Goal: Information Seeking & Learning: Learn about a topic

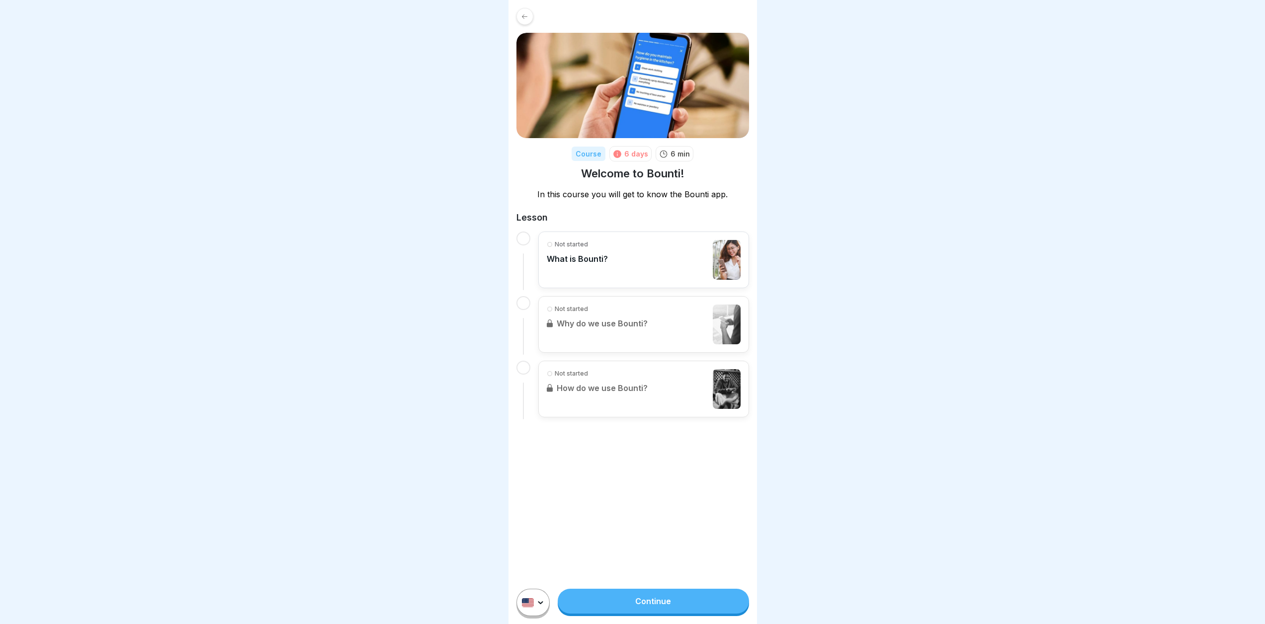
click at [637, 266] on div "Not started What is Bounti?" at bounding box center [644, 260] width 194 height 40
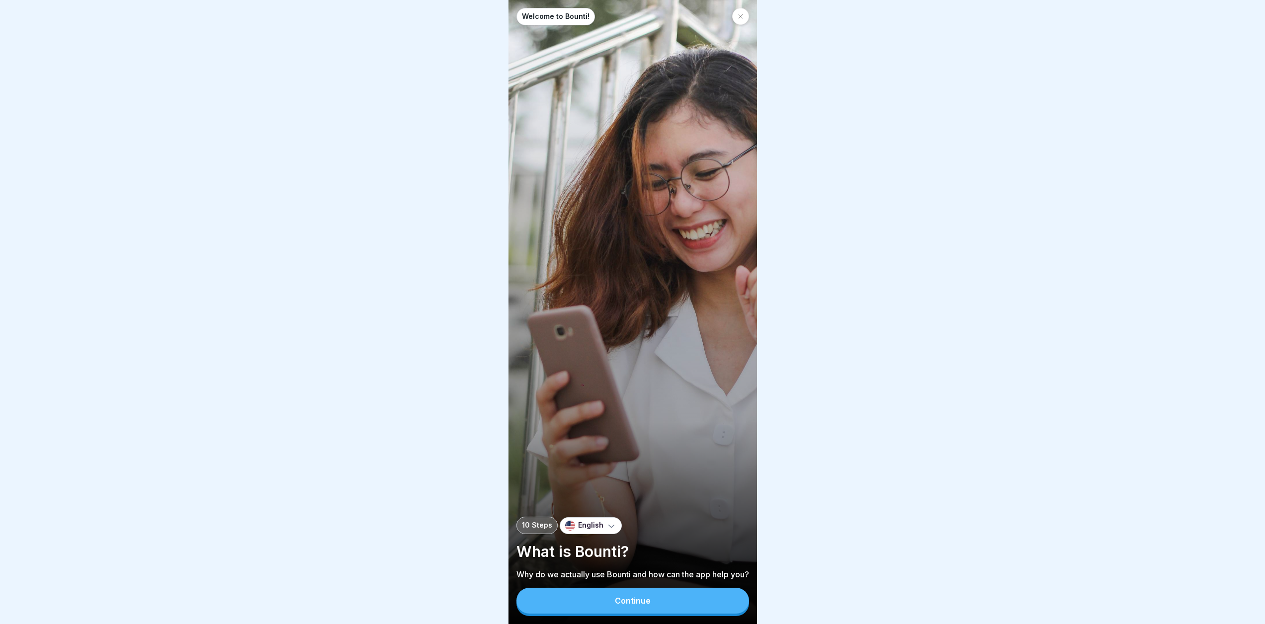
click at [589, 527] on div "English" at bounding box center [591, 525] width 62 height 17
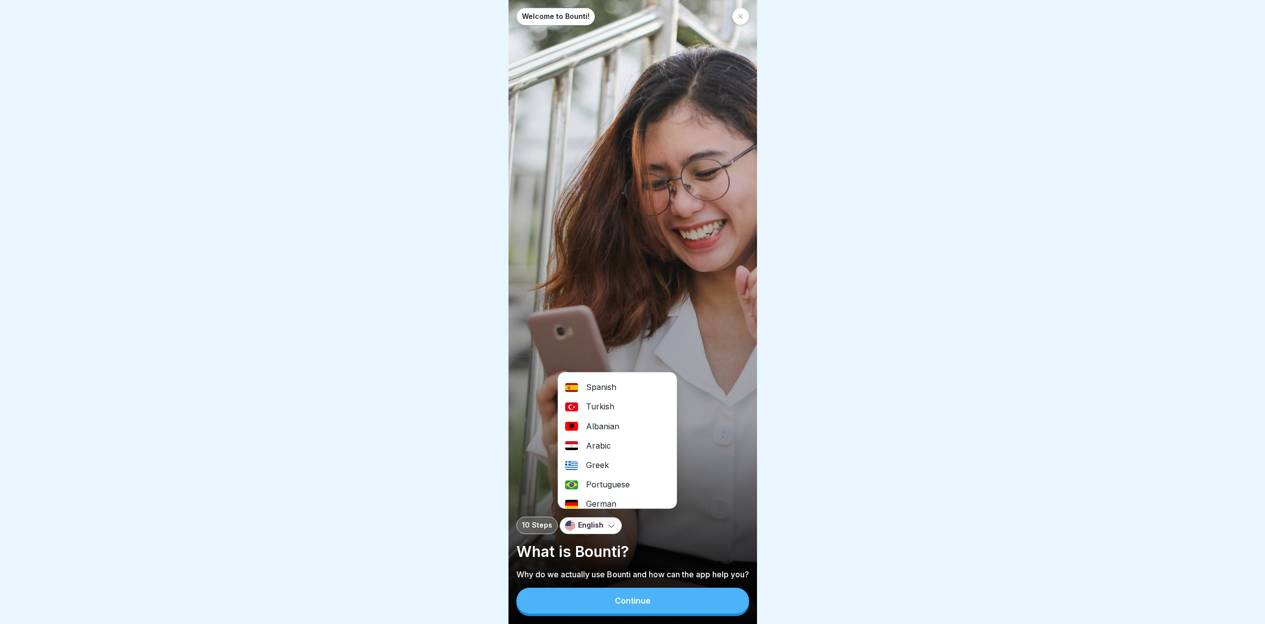
scroll to position [24, 0]
click at [611, 496] on div "German" at bounding box center [617, 495] width 118 height 19
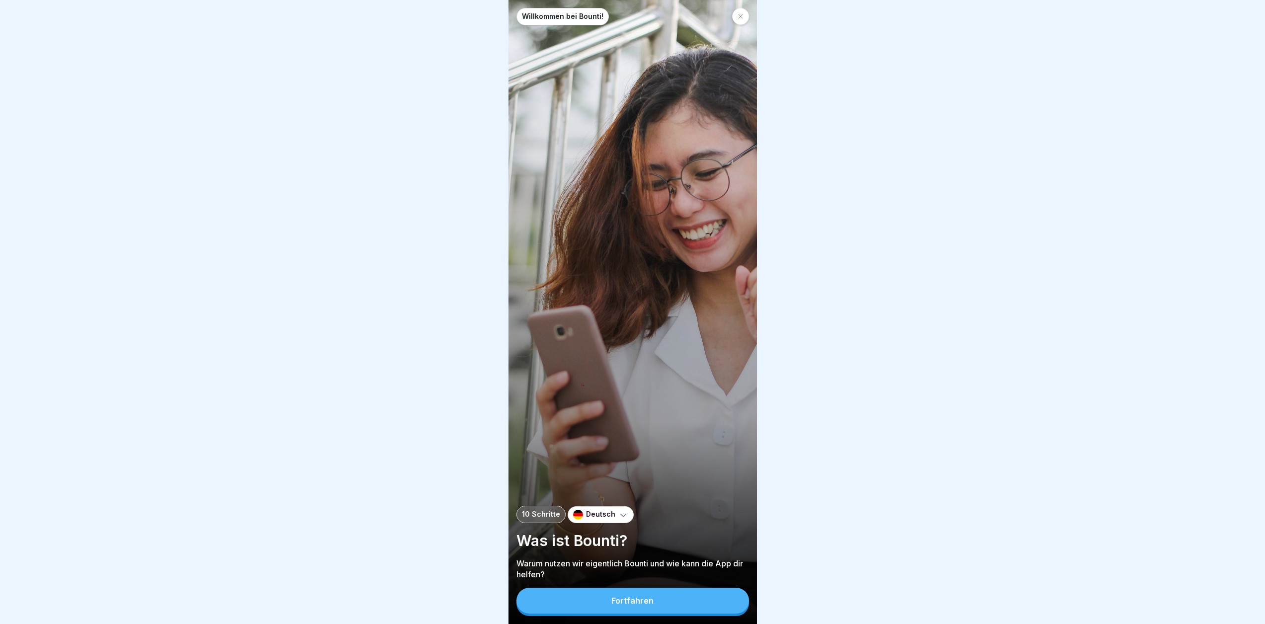
click at [617, 614] on button "Fortfahren" at bounding box center [632, 601] width 233 height 26
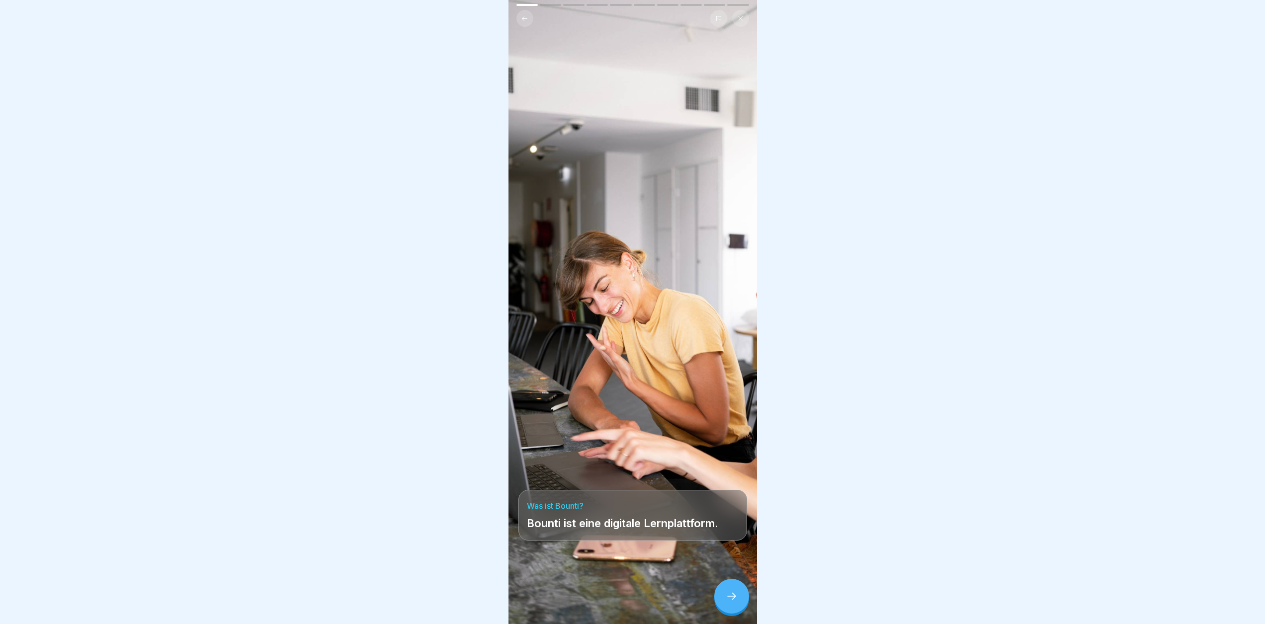
click at [727, 602] on icon at bounding box center [731, 596] width 12 height 12
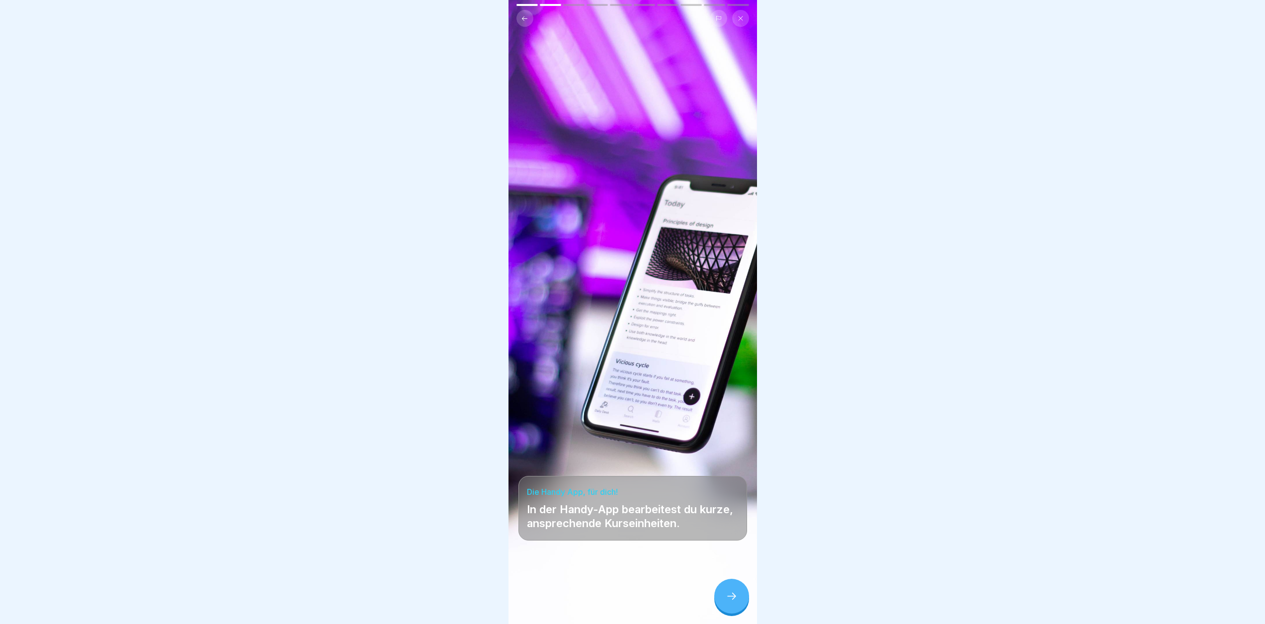
click at [733, 602] on icon at bounding box center [731, 596] width 12 height 12
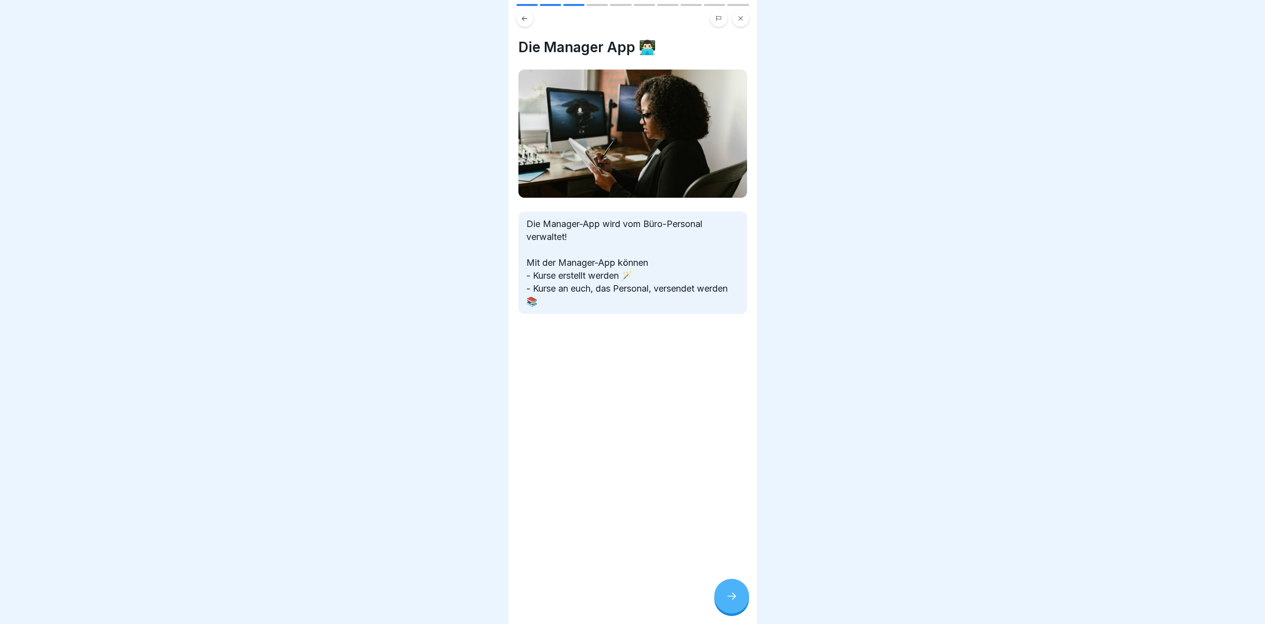
click at [733, 602] on icon at bounding box center [731, 596] width 12 height 12
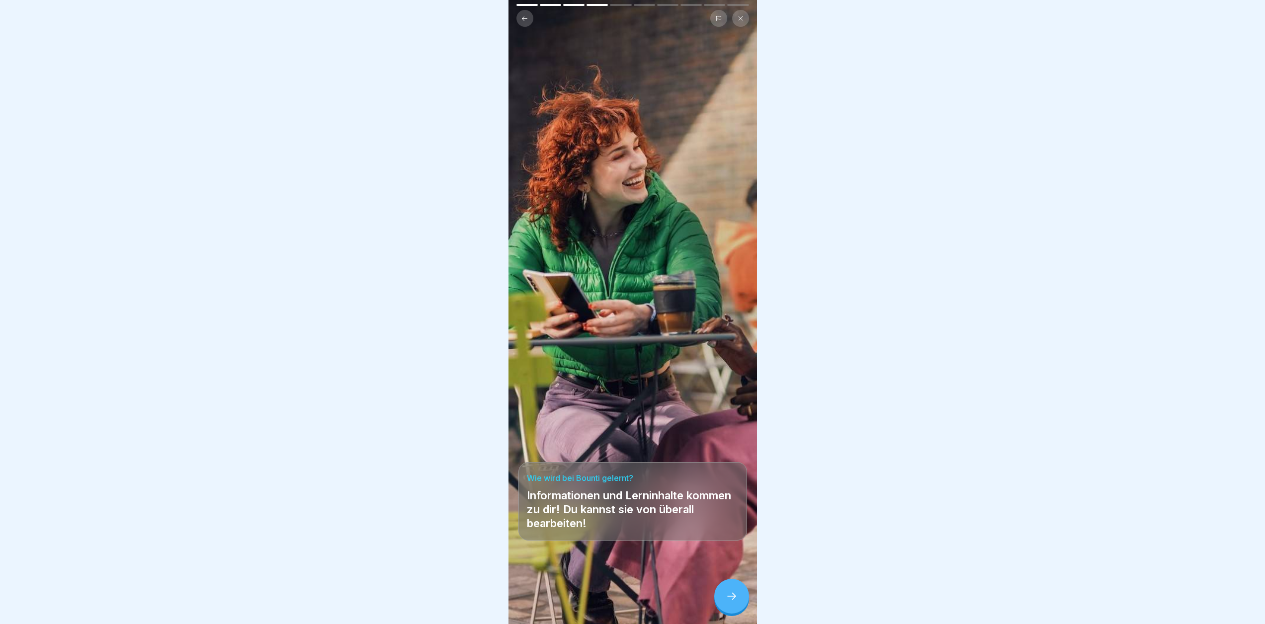
click at [733, 602] on icon at bounding box center [731, 596] width 12 height 12
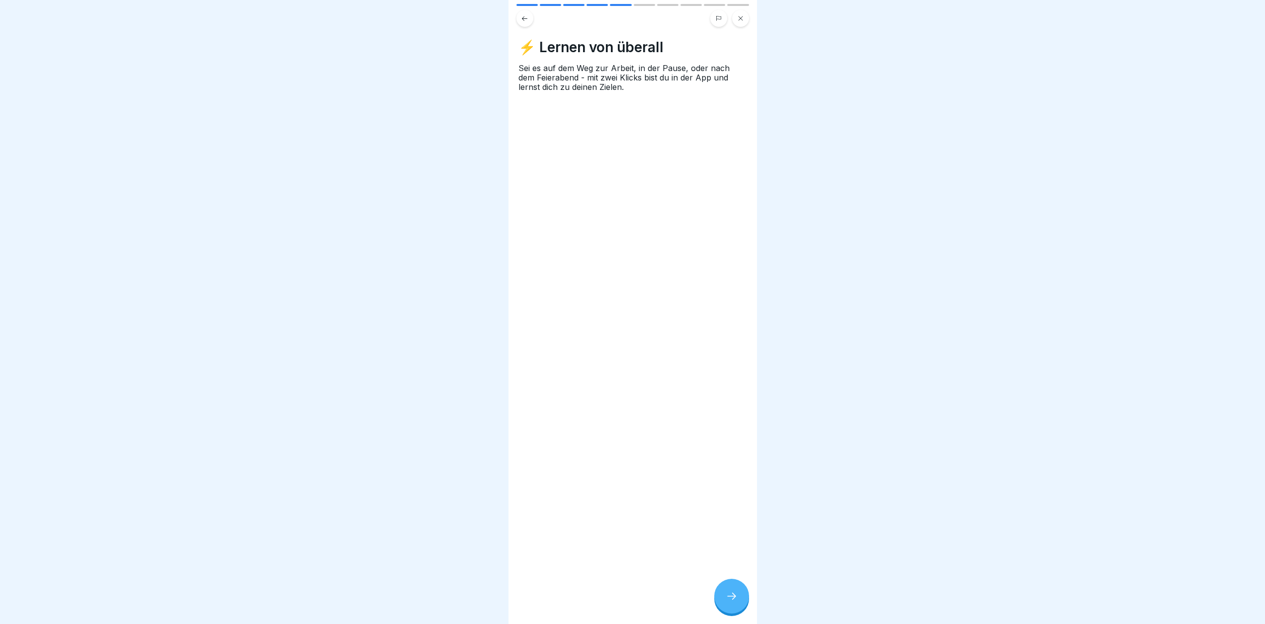
click at [735, 602] on icon at bounding box center [731, 596] width 12 height 12
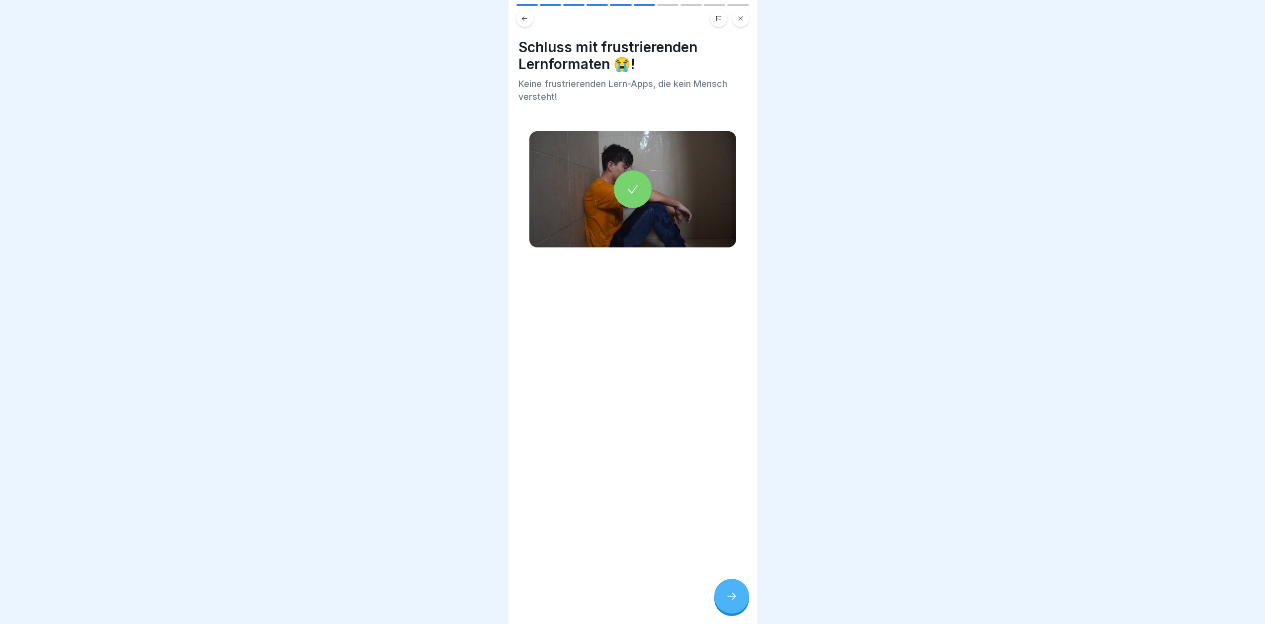
click at [735, 602] on icon at bounding box center [731, 596] width 12 height 12
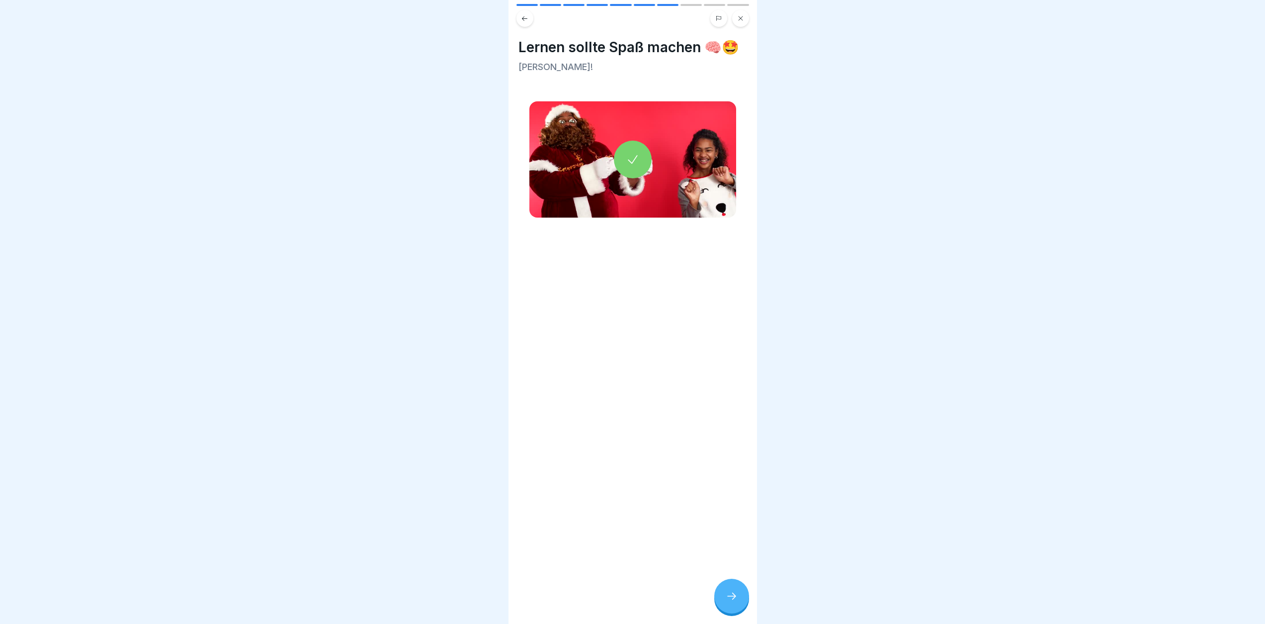
click at [735, 602] on icon at bounding box center [731, 596] width 12 height 12
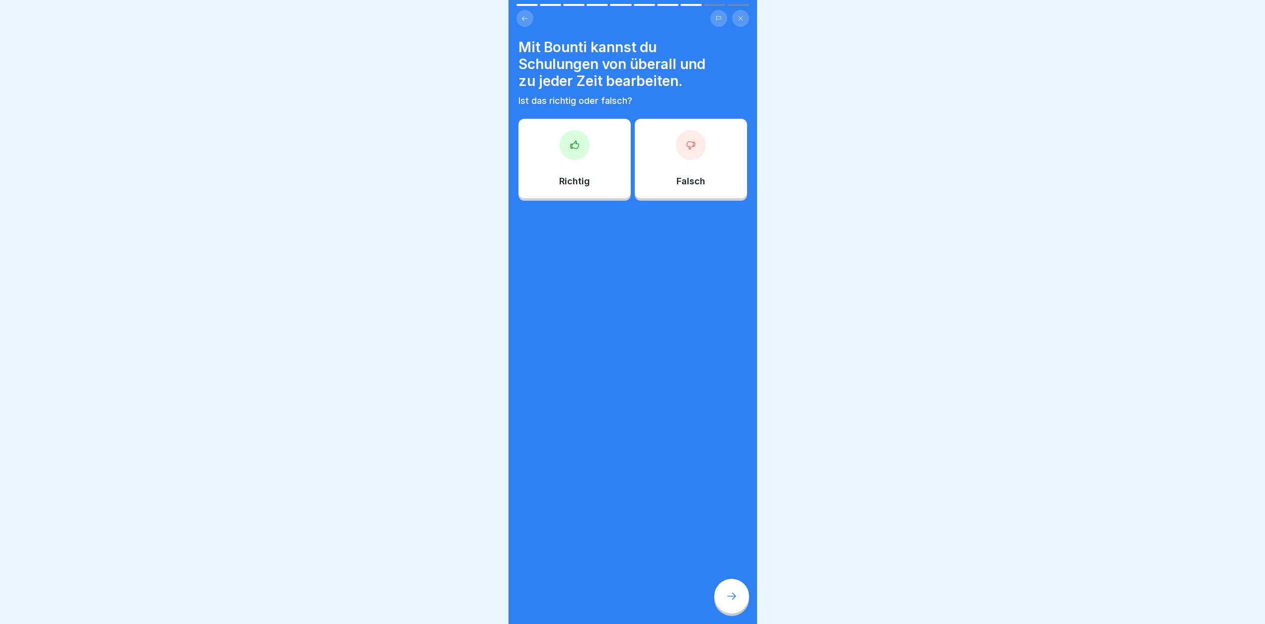
click at [573, 165] on div "Richtig" at bounding box center [574, 159] width 112 height 80
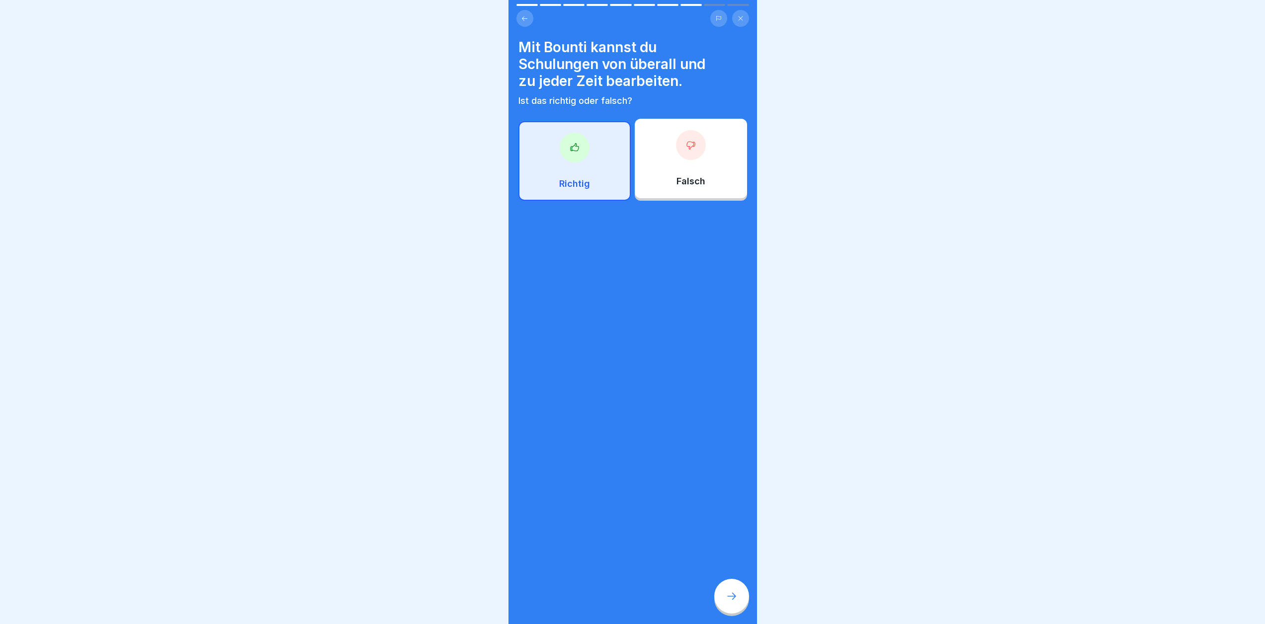
click at [725, 601] on icon at bounding box center [731, 596] width 12 height 12
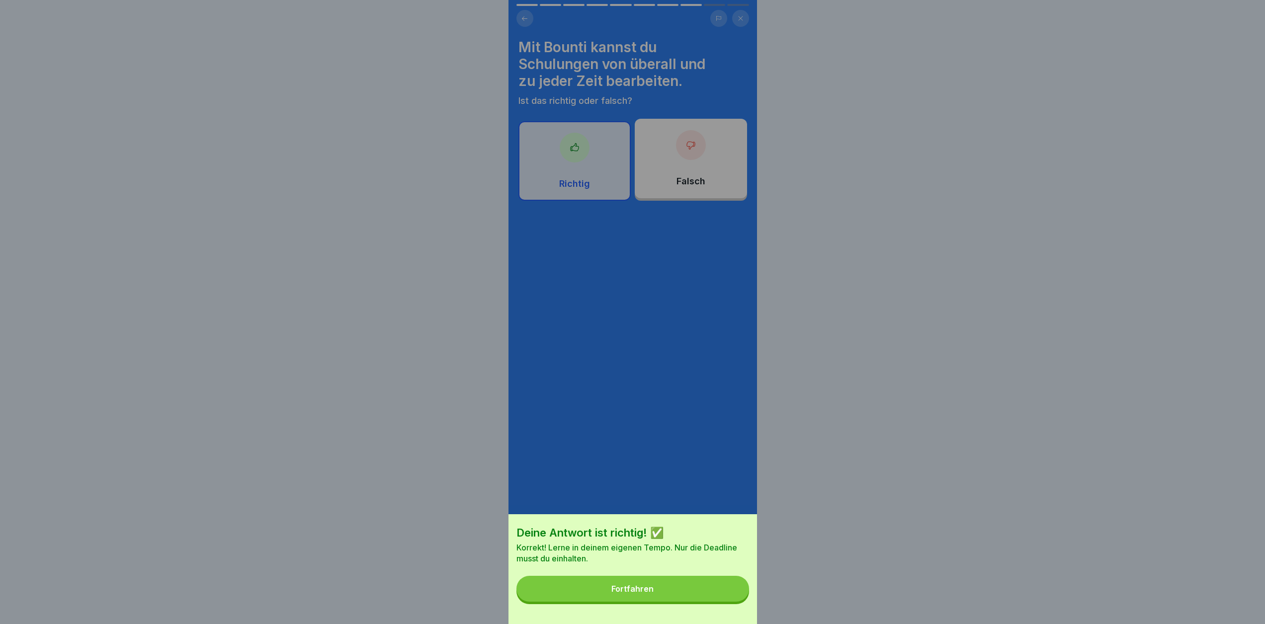
click at [697, 598] on button "Fortfahren" at bounding box center [632, 589] width 233 height 26
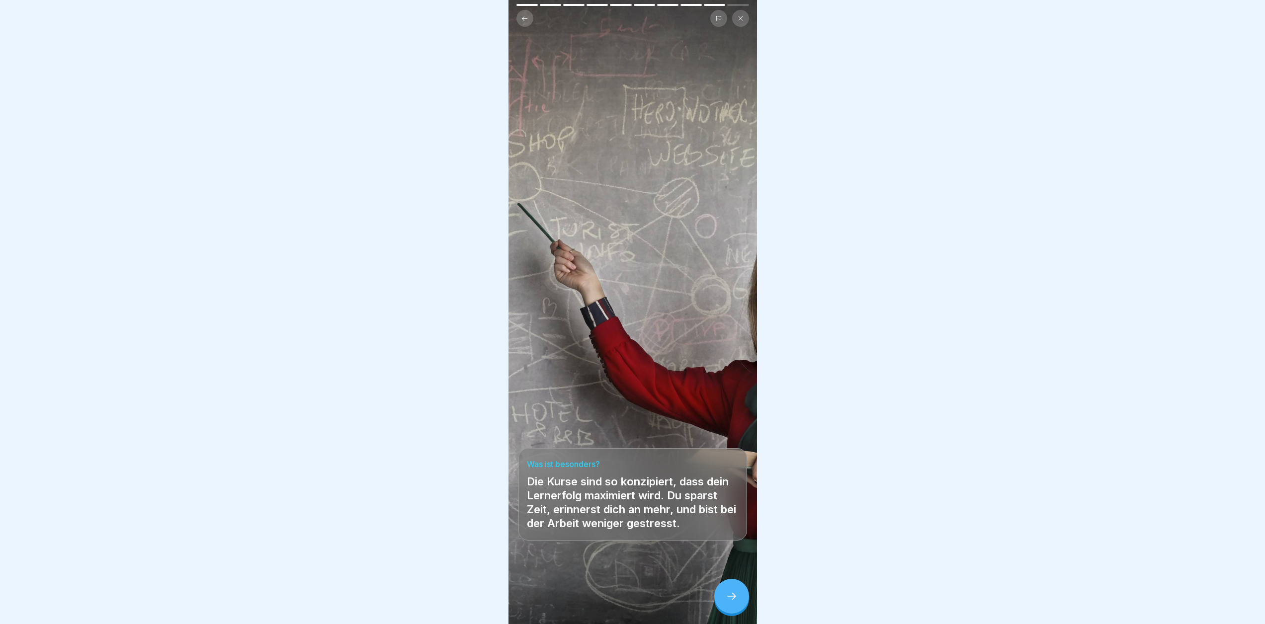
click at [733, 602] on icon at bounding box center [731, 596] width 12 height 12
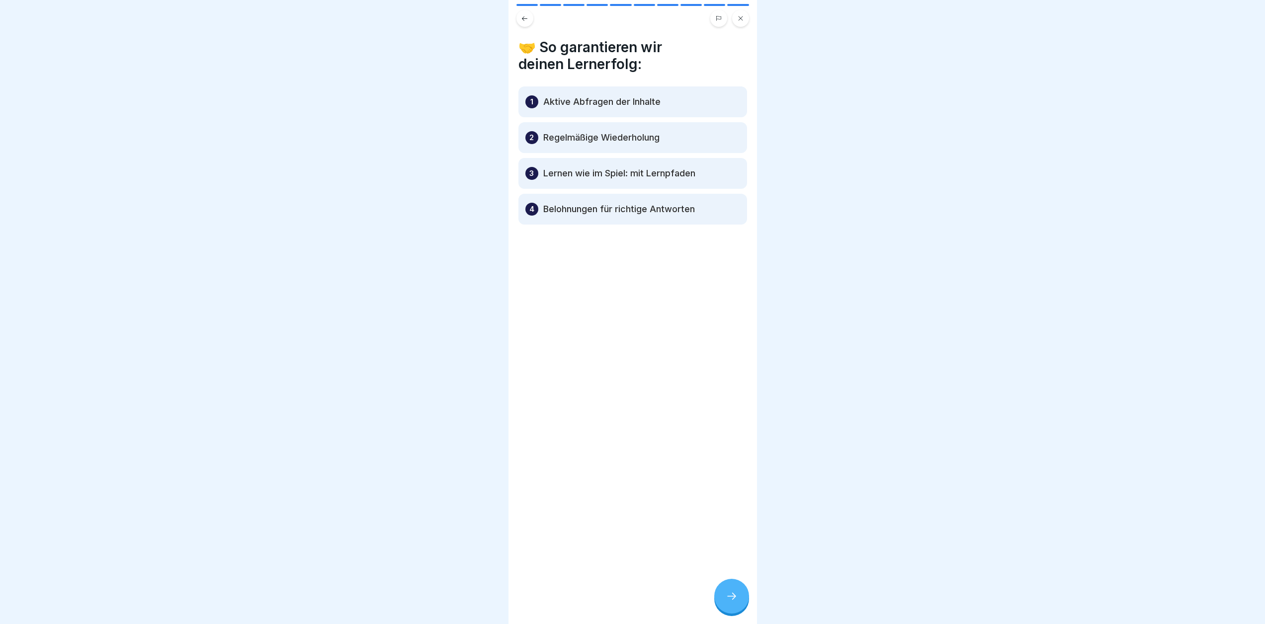
click at [738, 600] on div at bounding box center [731, 596] width 35 height 35
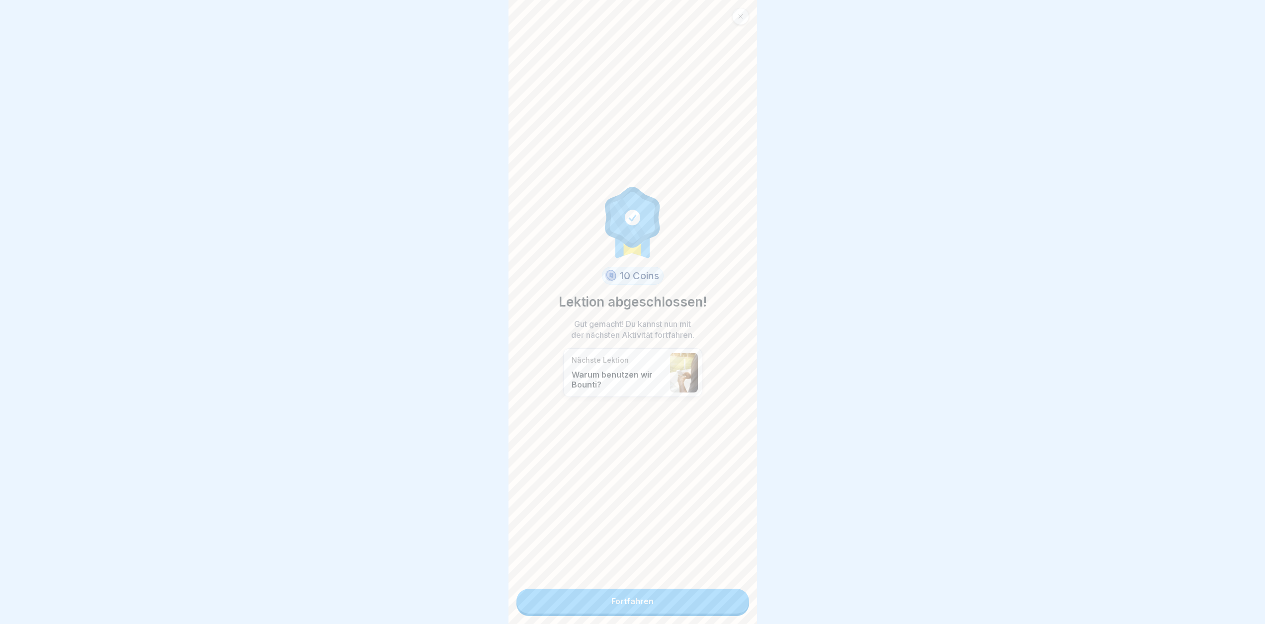
click at [687, 600] on link "Fortfahren" at bounding box center [632, 601] width 233 height 25
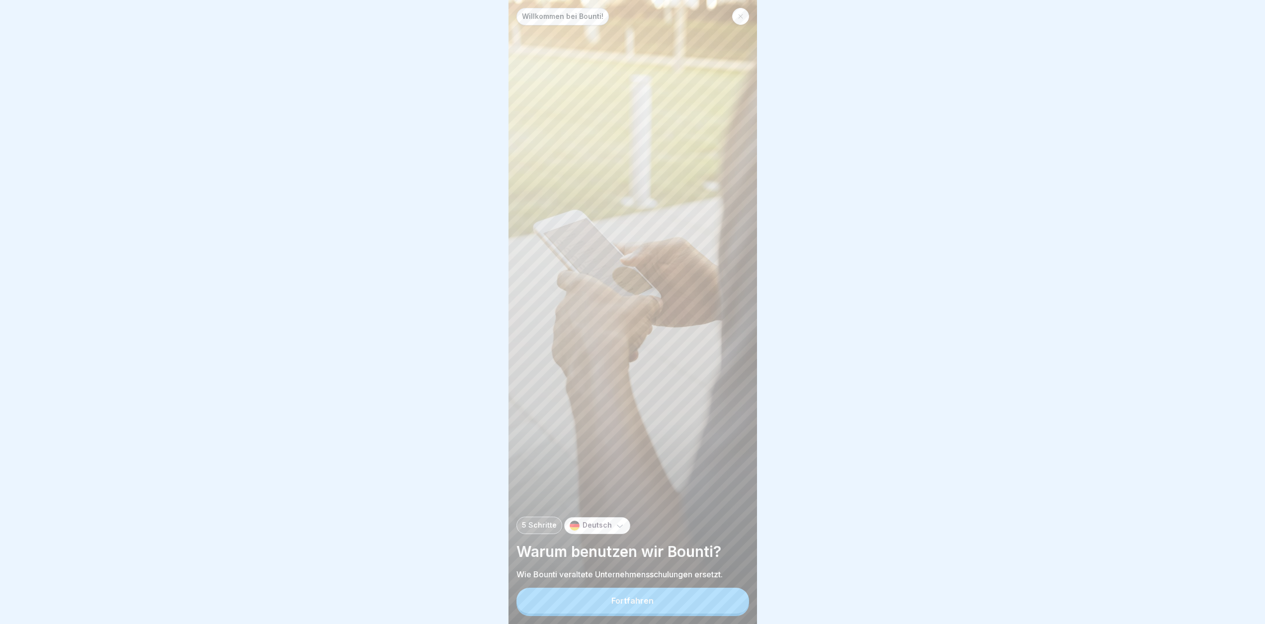
click at [680, 614] on button "Fortfahren" at bounding box center [632, 601] width 233 height 26
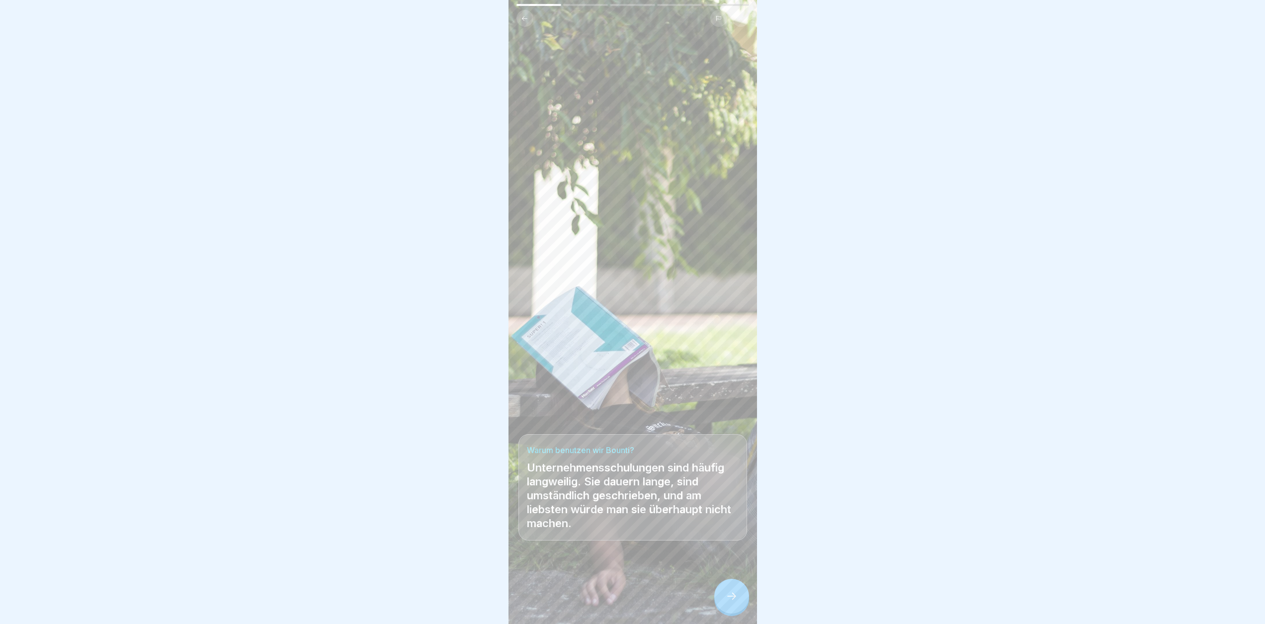
click at [735, 598] on div at bounding box center [731, 596] width 35 height 35
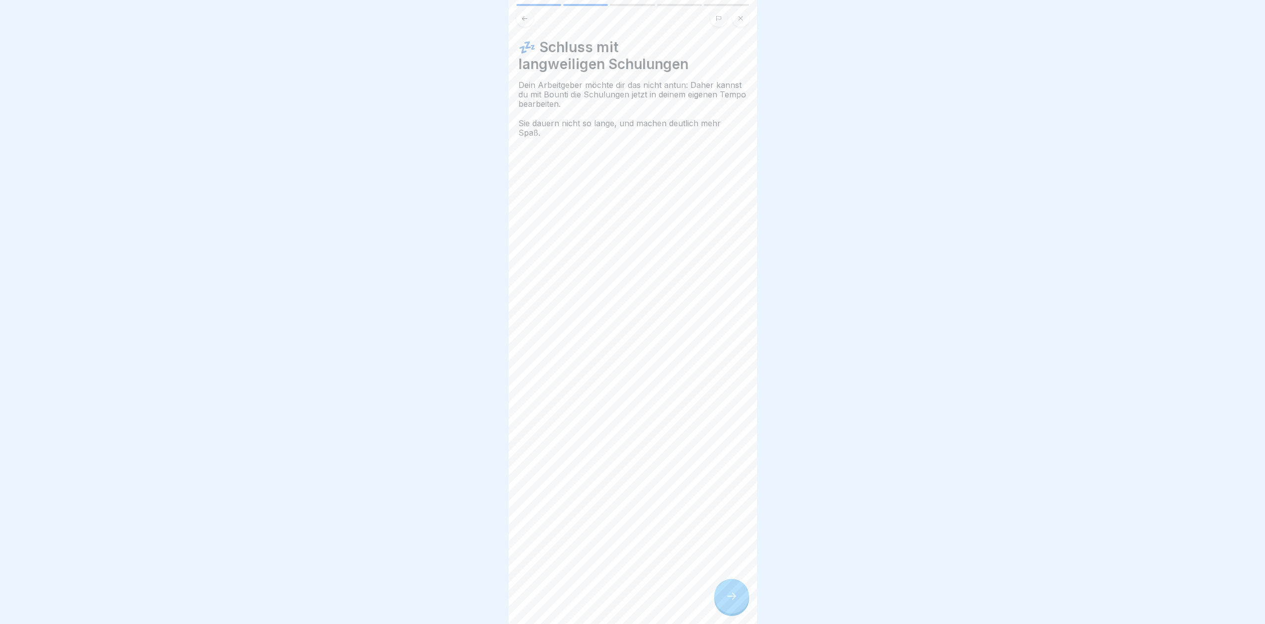
click at [735, 598] on div at bounding box center [731, 596] width 35 height 35
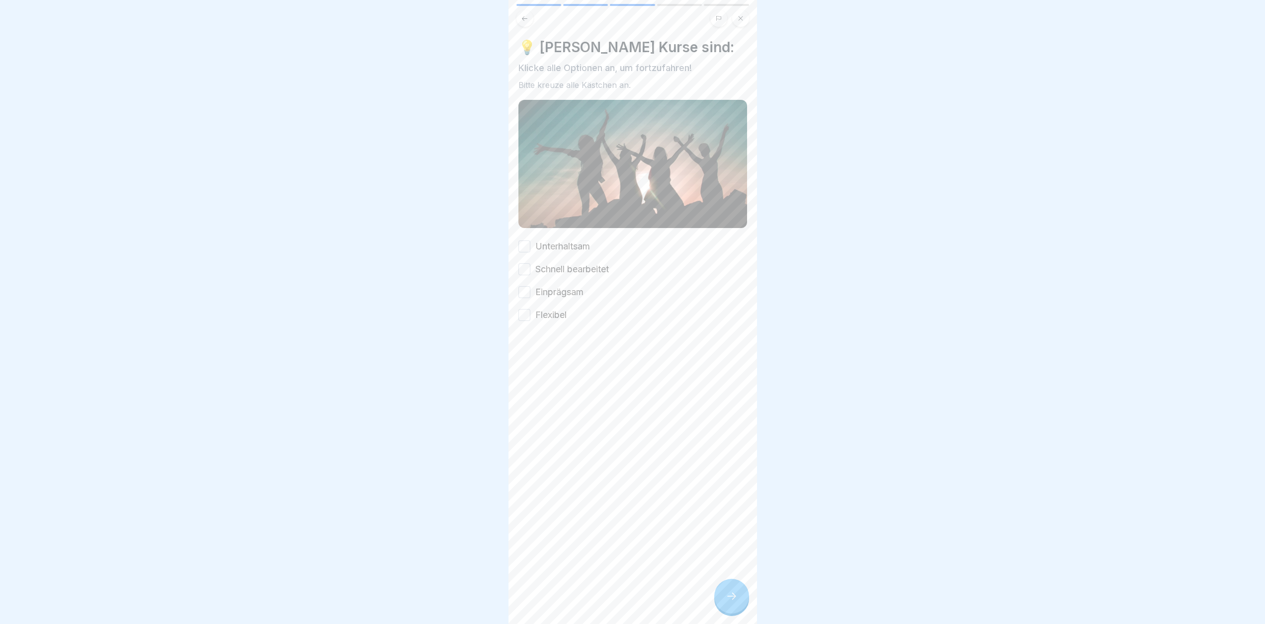
click at [525, 240] on button "Unterhaltsam" at bounding box center [524, 246] width 12 height 12
click at [521, 263] on button "Schnell bearbeitet" at bounding box center [524, 269] width 12 height 12
drag, startPoint x: 522, startPoint y: 285, endPoint x: 522, endPoint y: 302, distance: 16.9
click at [522, 286] on button "Einprägsam" at bounding box center [524, 292] width 12 height 12
click at [522, 303] on div "Unterhaltsam Schnell bearbeitet Einprägsam Flexibel" at bounding box center [632, 280] width 229 height 81
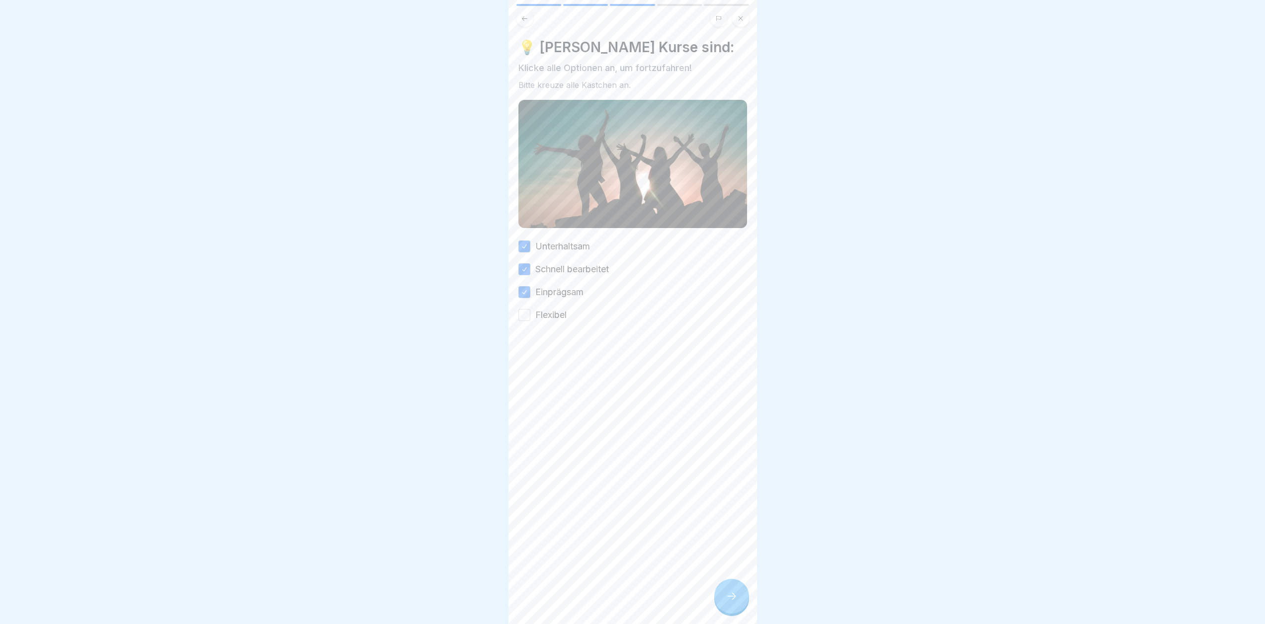
click at [524, 309] on button "Flexibel" at bounding box center [524, 315] width 12 height 12
click at [737, 593] on div at bounding box center [731, 596] width 35 height 35
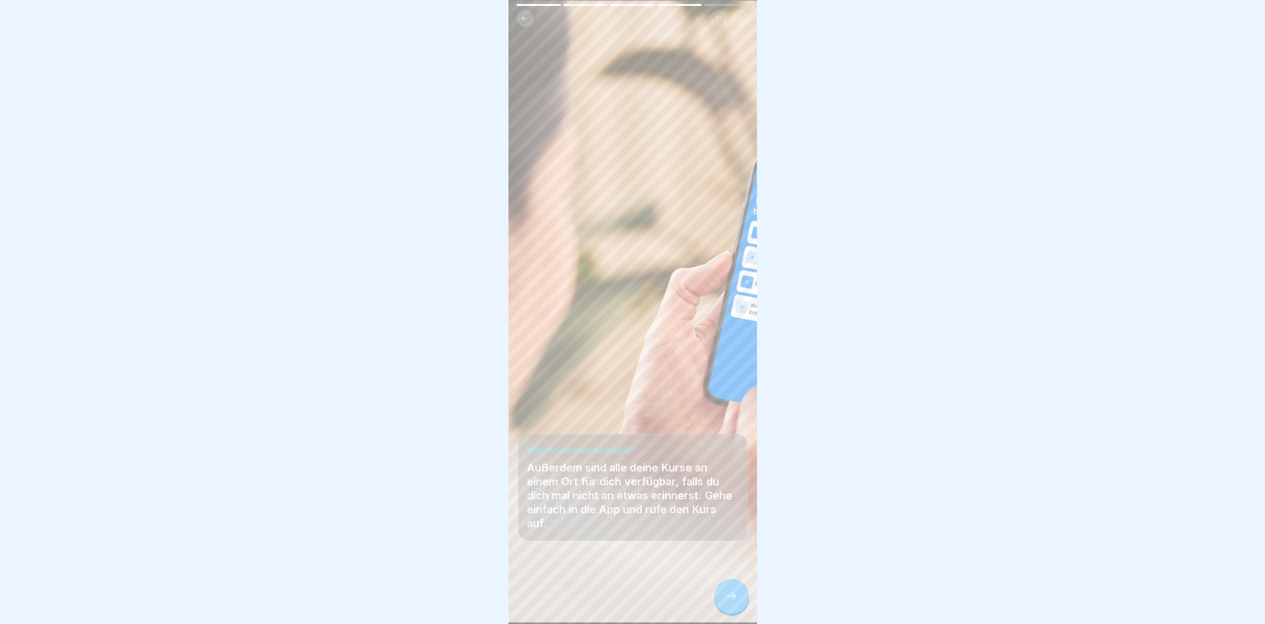
click at [736, 600] on icon at bounding box center [731, 596] width 12 height 12
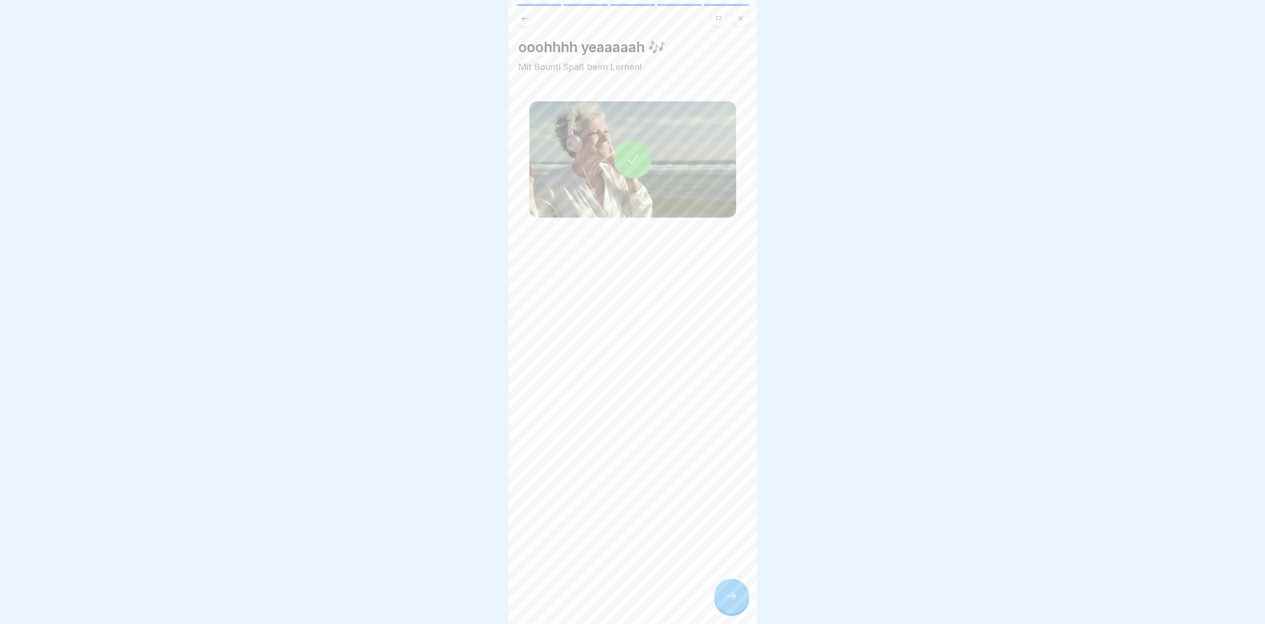
click at [736, 600] on icon at bounding box center [731, 596] width 12 height 12
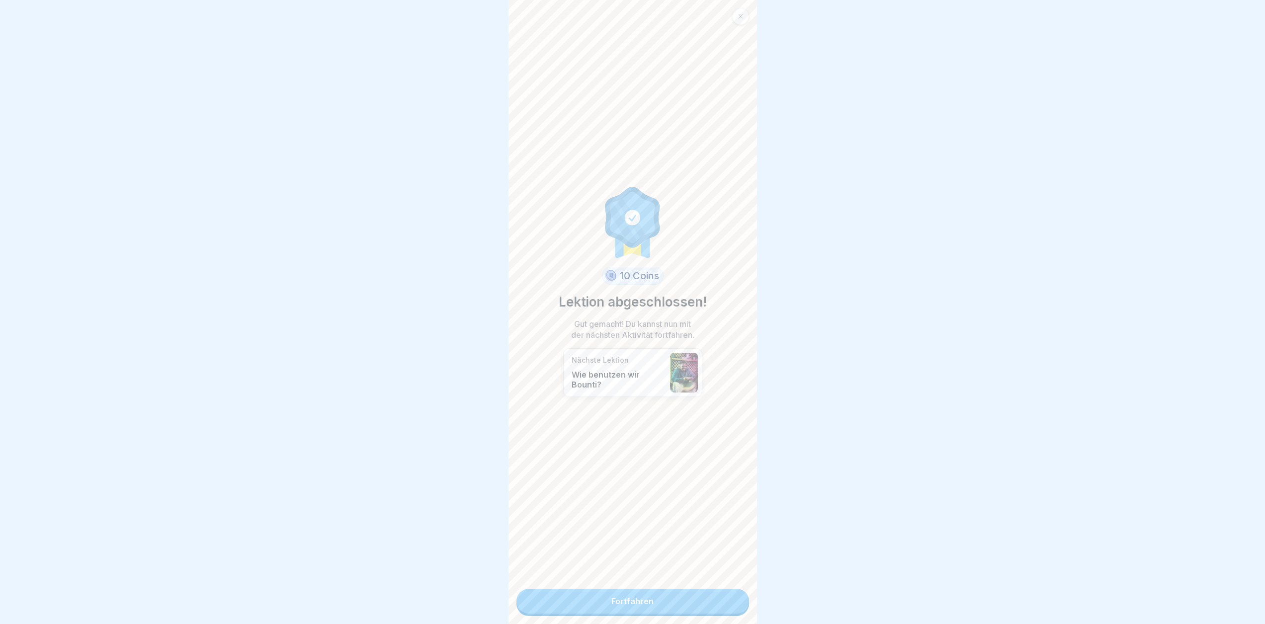
click at [713, 601] on link "Fortfahren" at bounding box center [632, 601] width 233 height 25
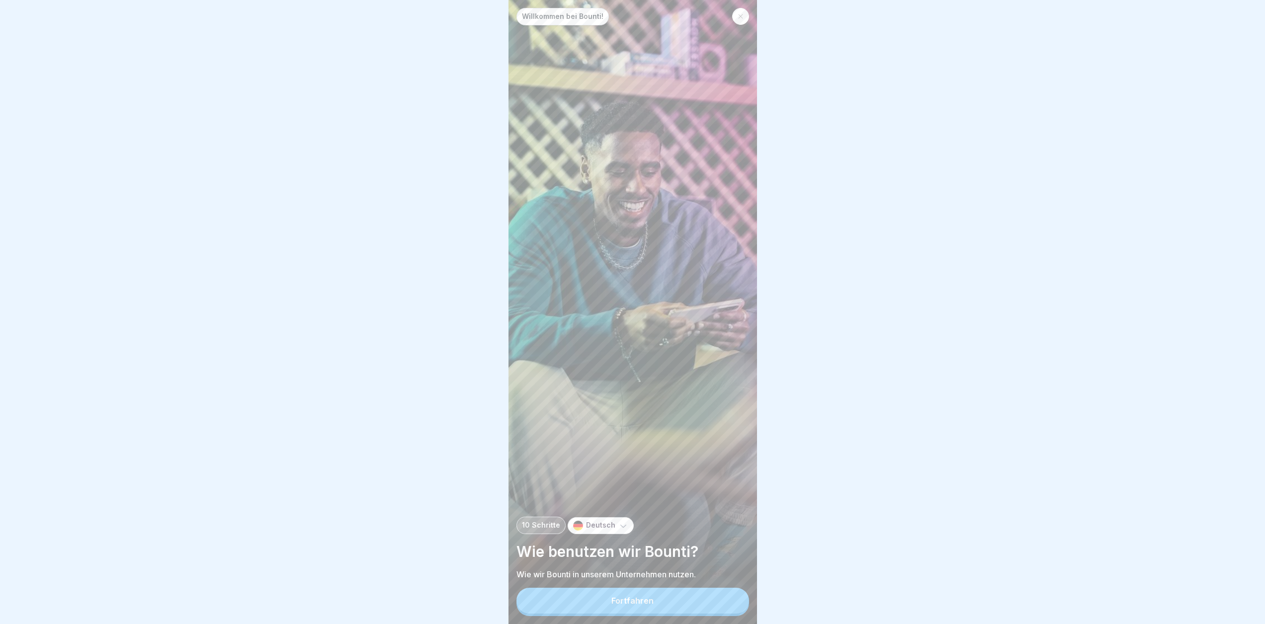
click at [713, 601] on button "Fortfahren" at bounding box center [632, 601] width 233 height 26
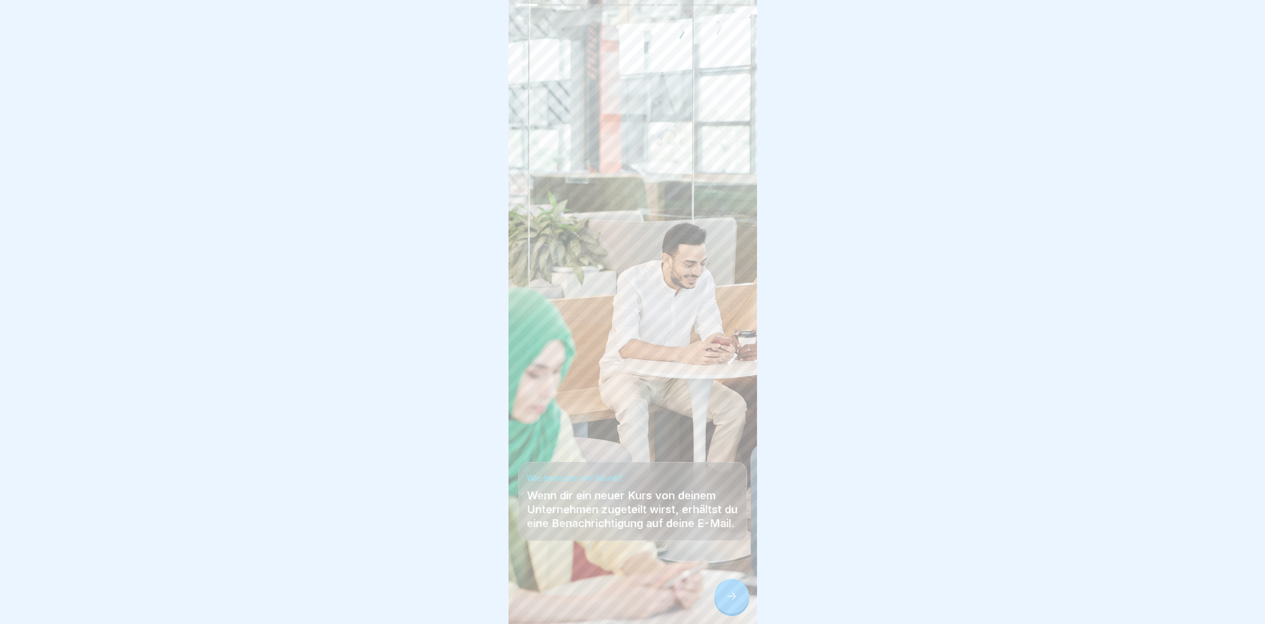
click at [718, 605] on div at bounding box center [731, 596] width 35 height 35
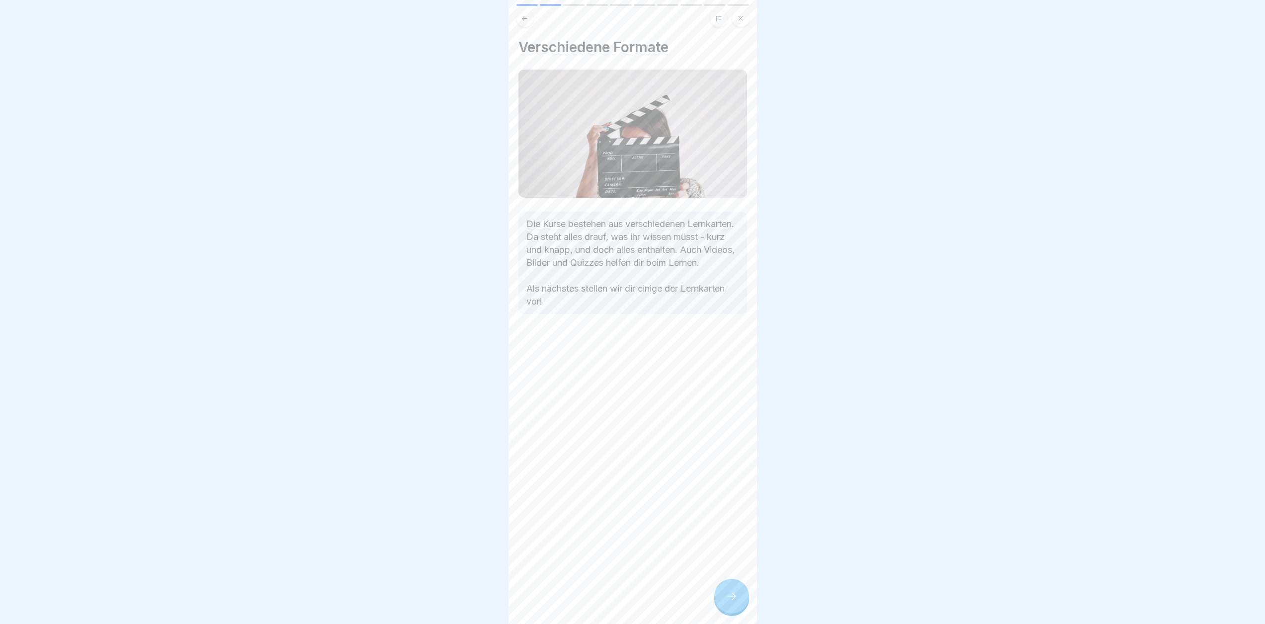
click at [726, 602] on icon at bounding box center [731, 596] width 12 height 12
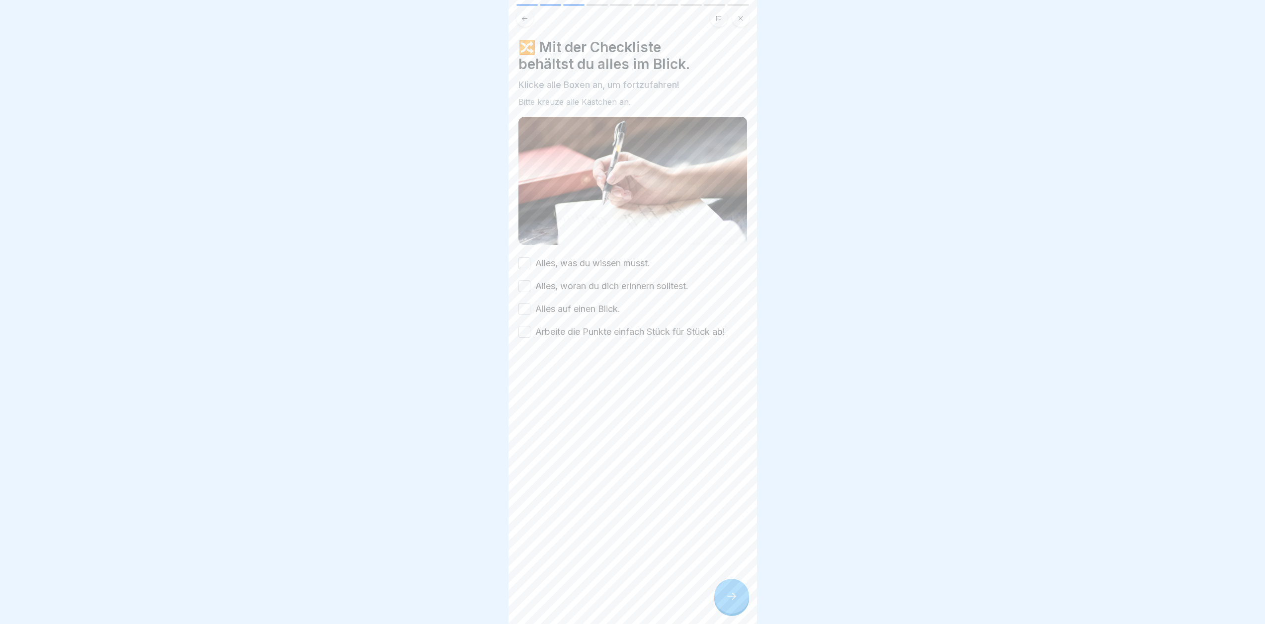
click at [608, 259] on label "Alles, was du wissen musst." at bounding box center [592, 263] width 115 height 13
click at [530, 259] on button "Alles, was du wissen musst." at bounding box center [524, 263] width 12 height 12
click at [606, 285] on label "Alles, woran du dich erinnern solltest." at bounding box center [611, 286] width 153 height 13
click at [530, 285] on button "Alles, woran du dich erinnern solltest." at bounding box center [524, 286] width 12 height 12
click at [599, 303] on label "Alles auf einen Blick." at bounding box center [577, 309] width 85 height 13
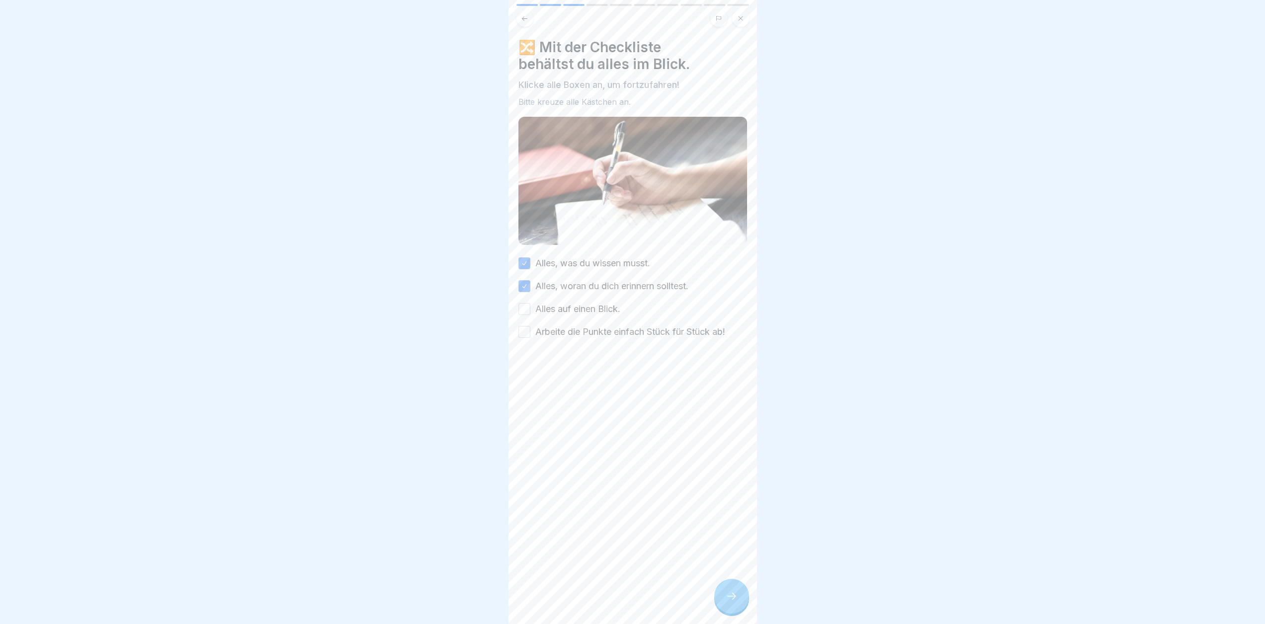
click at [530, 303] on button "Alles auf einen Blick." at bounding box center [524, 309] width 12 height 12
click at [596, 325] on label "Arbeite die Punkte einfach Stück für Stück ab!" at bounding box center [630, 331] width 190 height 13
click at [530, 326] on button "Arbeite die Punkte einfach Stück für Stück ab!" at bounding box center [524, 332] width 12 height 12
click at [736, 596] on div at bounding box center [731, 596] width 35 height 35
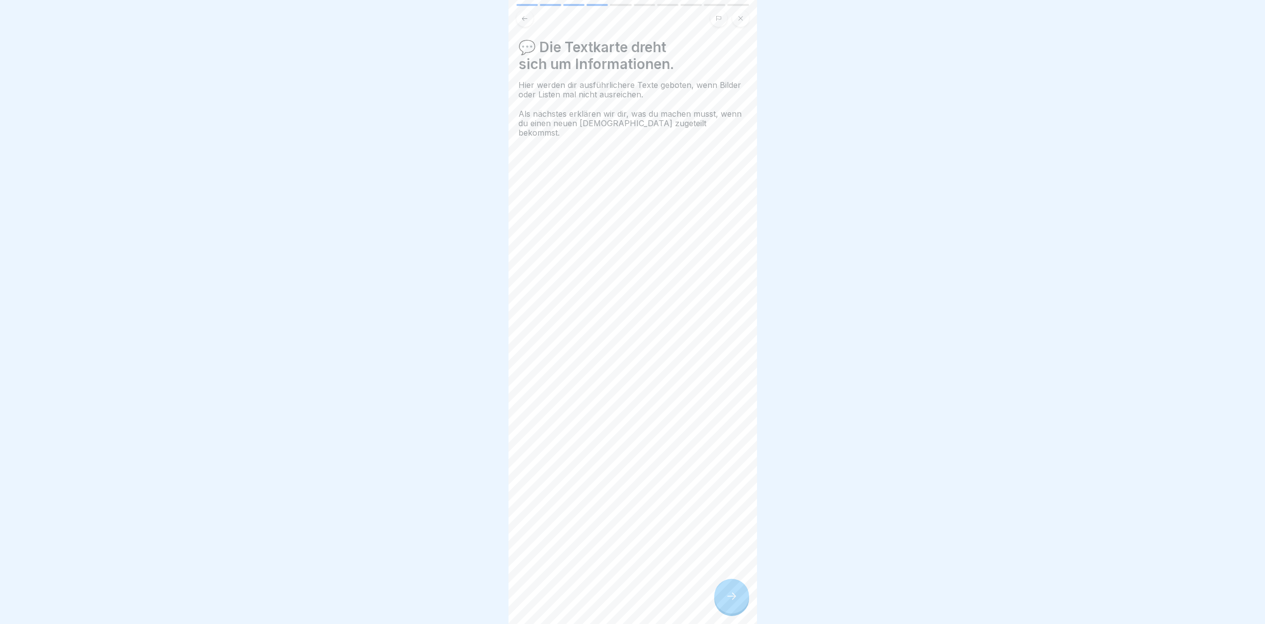
click at [736, 597] on div at bounding box center [731, 596] width 35 height 35
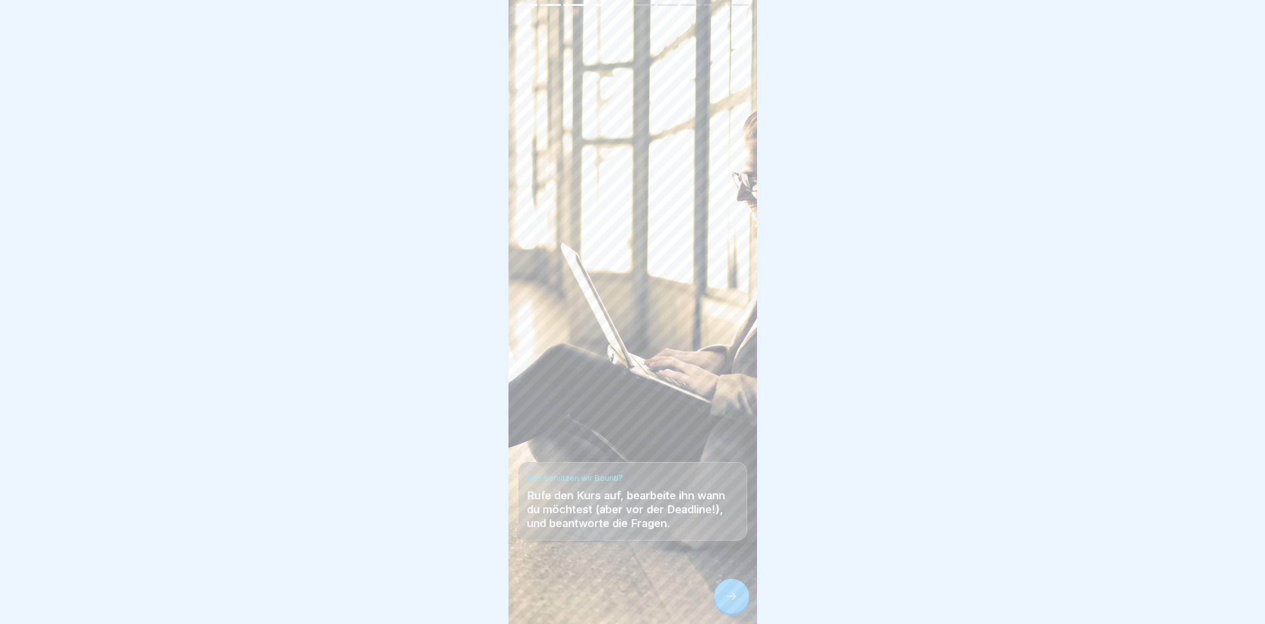
click at [736, 597] on div at bounding box center [731, 596] width 35 height 35
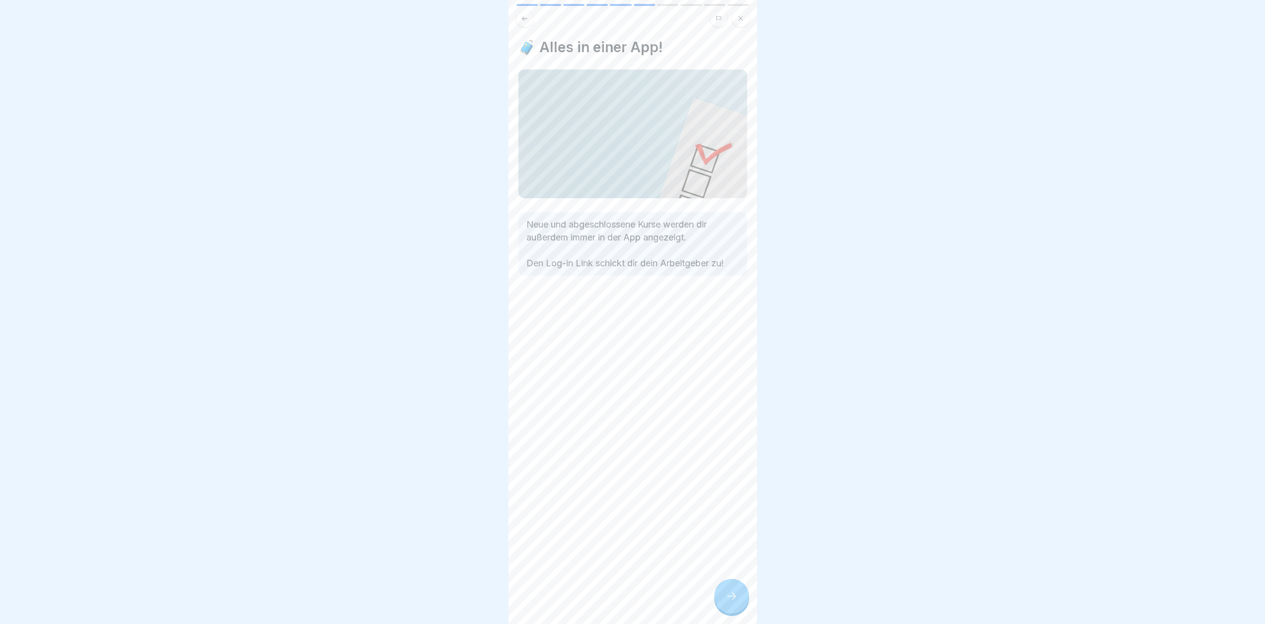
click at [736, 597] on div at bounding box center [731, 596] width 35 height 35
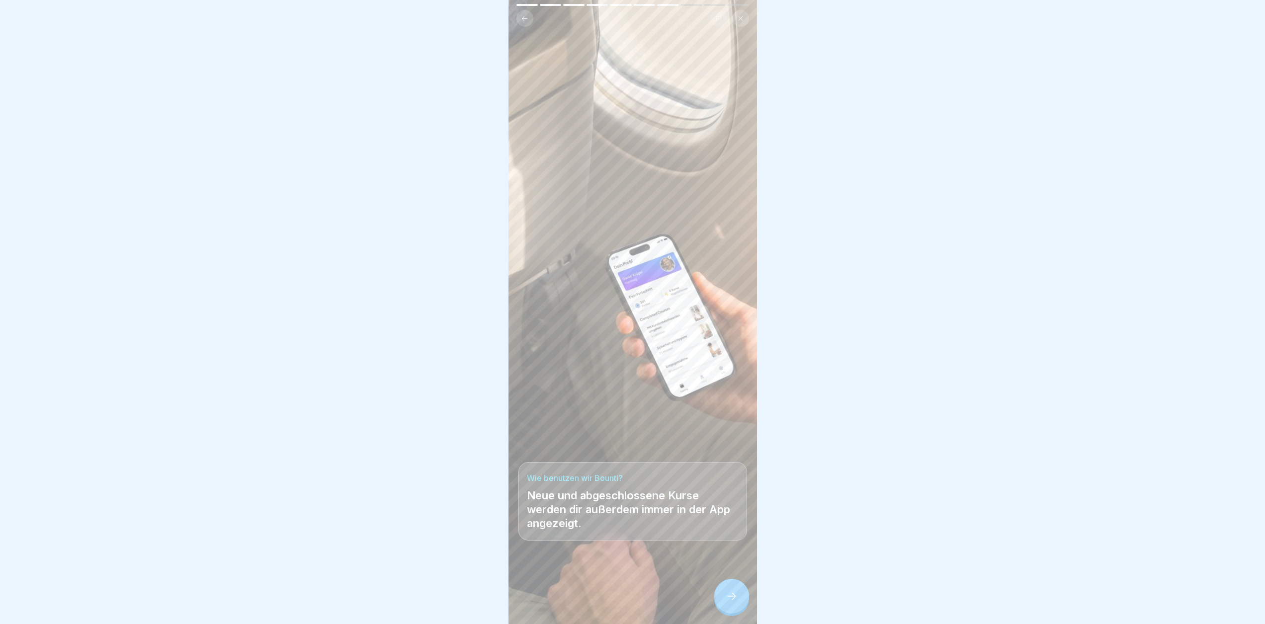
click at [736, 597] on div at bounding box center [731, 596] width 35 height 35
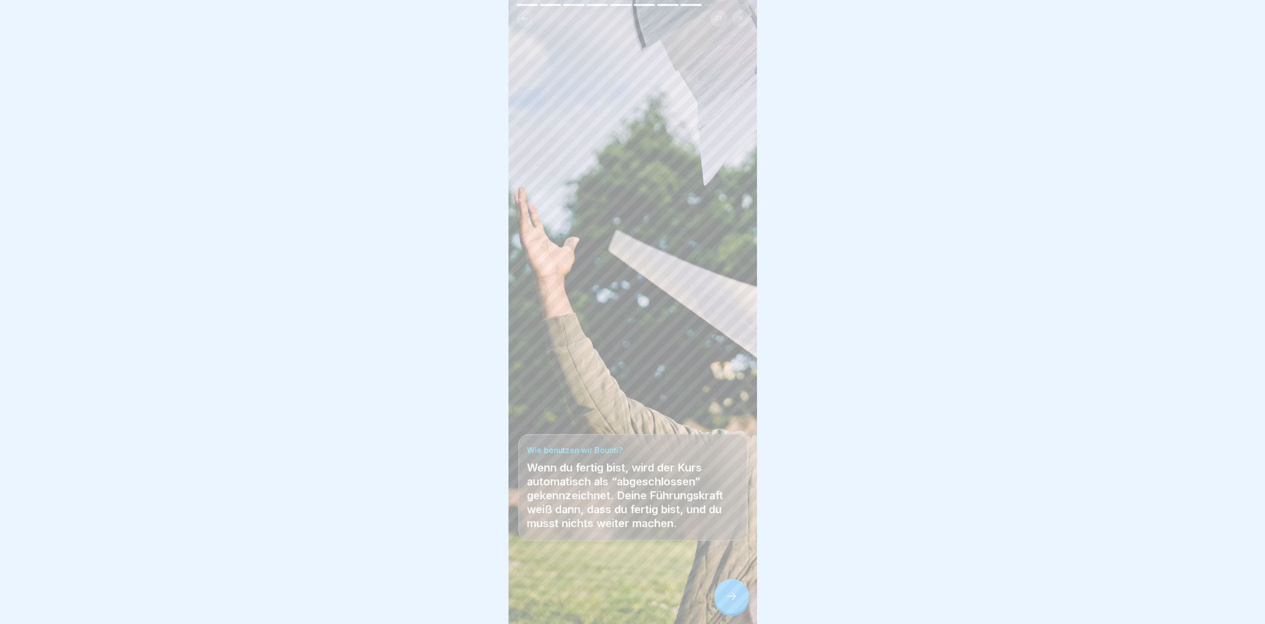
click at [736, 597] on div at bounding box center [731, 596] width 35 height 35
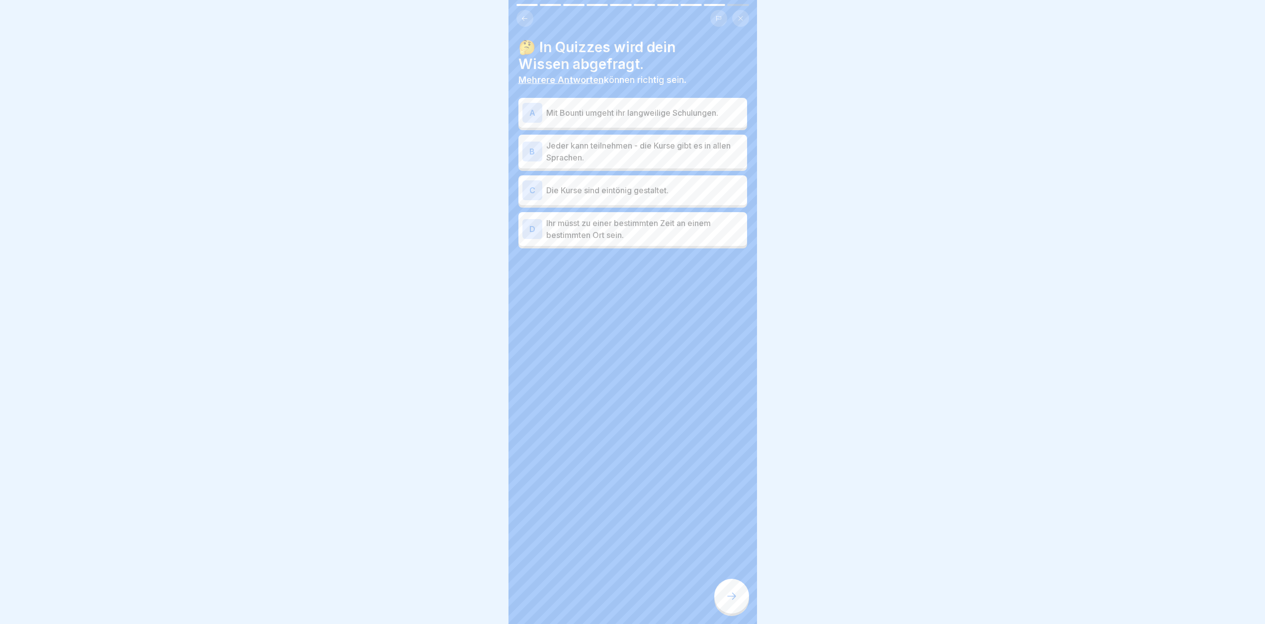
click at [673, 114] on p "Mit Bounti umgeht ihr langweilige Schulungen." at bounding box center [644, 113] width 197 height 12
click at [635, 152] on p "Jeder kann teilnehmen - die Kurse gibt es in allen Sprachen." at bounding box center [644, 152] width 197 height 24
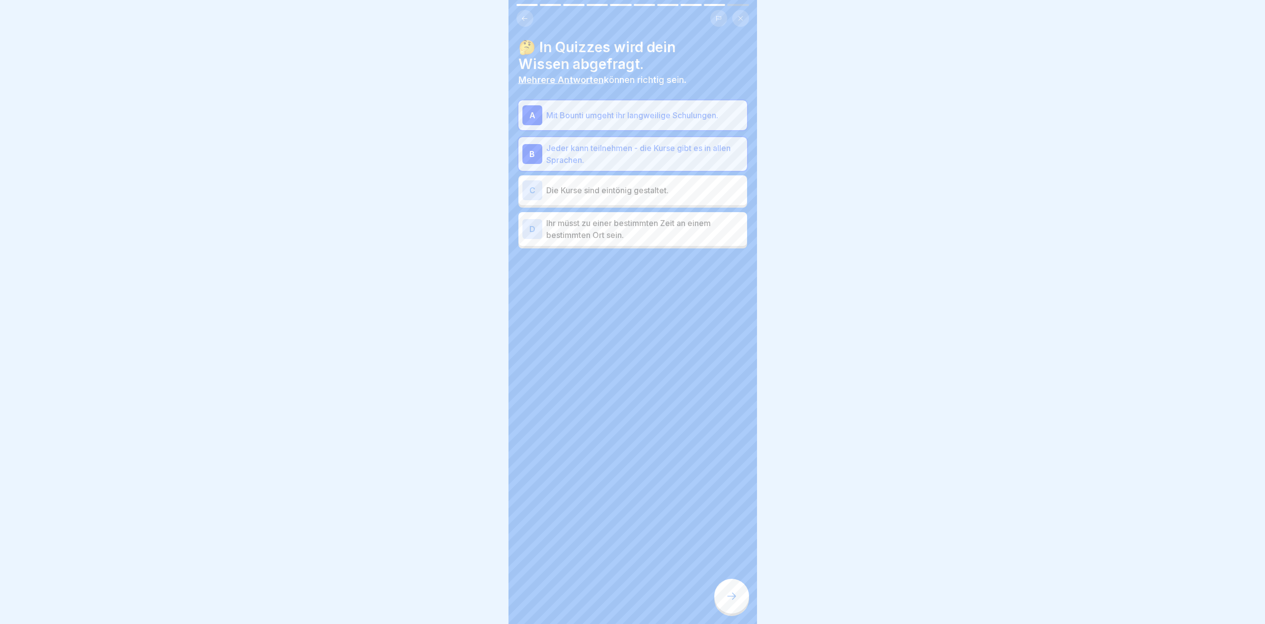
click at [567, 191] on p "Die Kurse sind eintönig gestaltet." at bounding box center [644, 190] width 197 height 12
click at [606, 190] on p "Die Kurse sind eintönig gestaltet." at bounding box center [644, 193] width 197 height 12
click at [742, 605] on div at bounding box center [731, 596] width 35 height 35
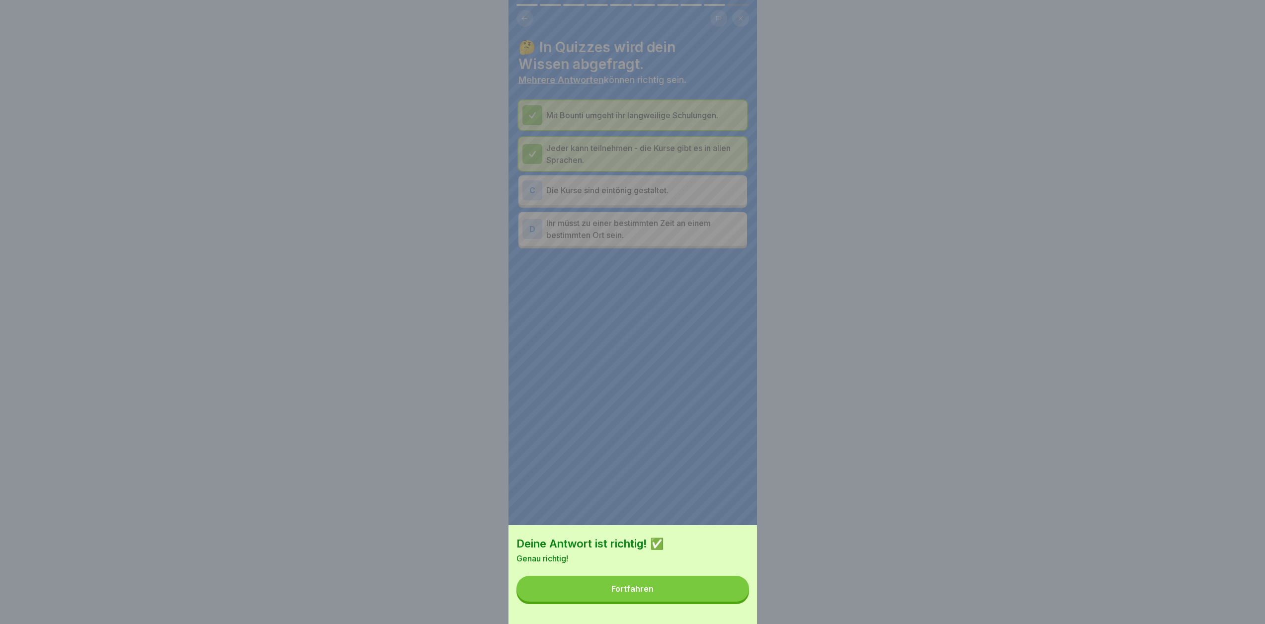
click at [704, 592] on button "Fortfahren" at bounding box center [632, 589] width 233 height 26
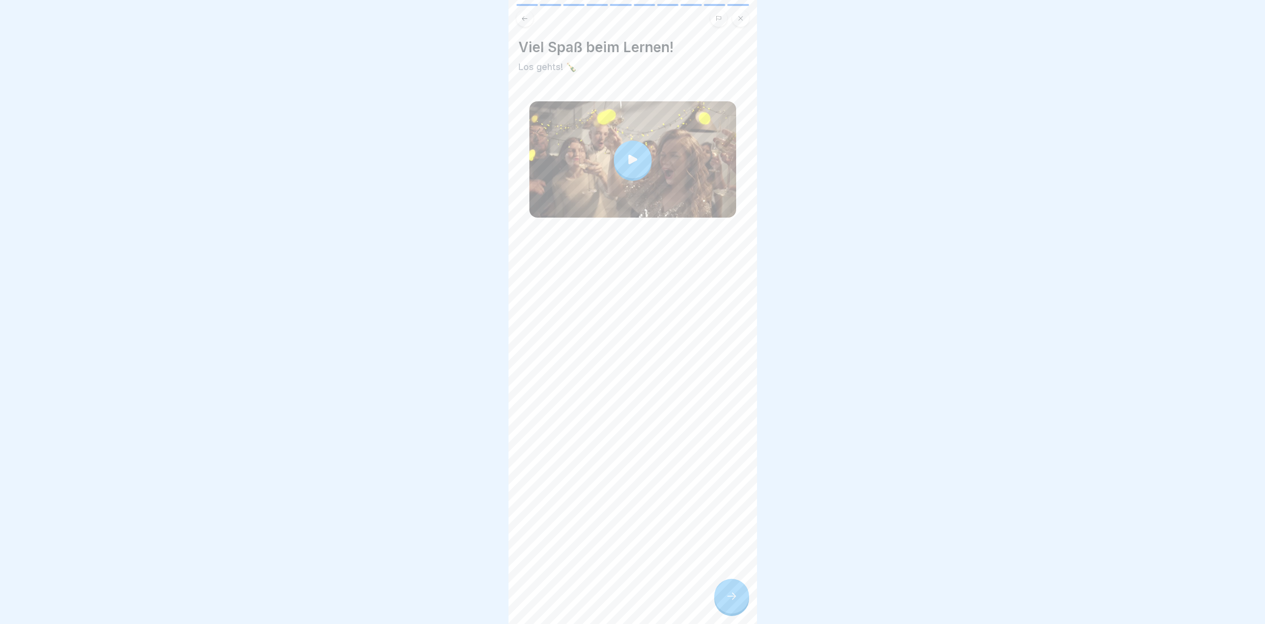
click at [708, 603] on div "Viel Spaß beim Lernen! Los gehts! 🍾" at bounding box center [632, 312] width 248 height 624
click at [730, 602] on icon at bounding box center [731, 596] width 12 height 12
click at [730, 601] on icon at bounding box center [731, 596] width 12 height 12
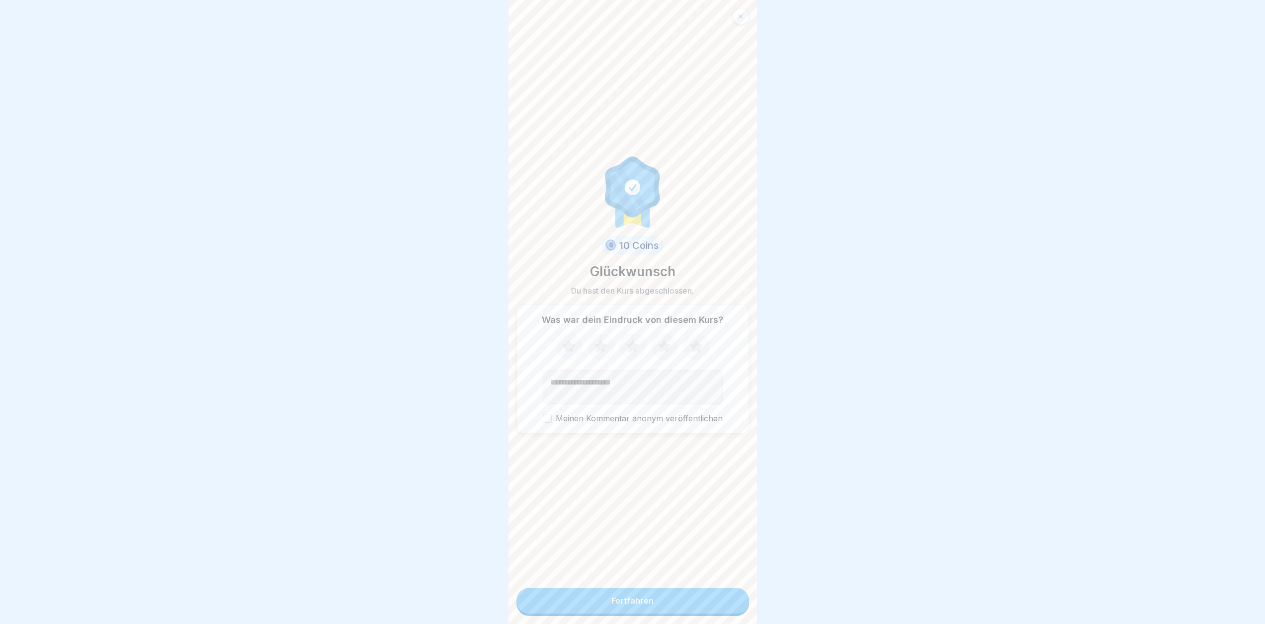
click at [692, 352] on icon at bounding box center [695, 346] width 13 height 12
click at [629, 423] on label "Meinen Kommentar anonym veröffentlichen" at bounding box center [633, 418] width 180 height 9
click at [552, 423] on button "Meinen Kommentar anonym veröffentlichen" at bounding box center [547, 418] width 9 height 9
click at [641, 605] on div "Fortfahren" at bounding box center [632, 600] width 42 height 9
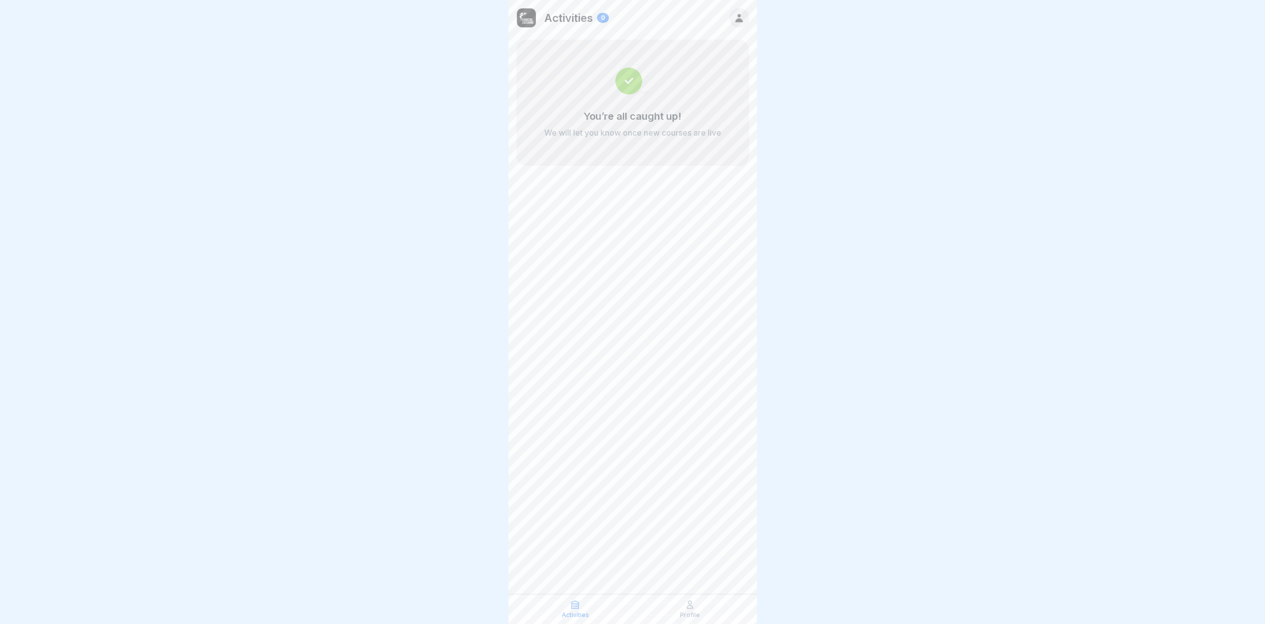
click at [692, 610] on icon at bounding box center [690, 605] width 10 height 10
